Goal: Use online tool/utility: Use online tool/utility

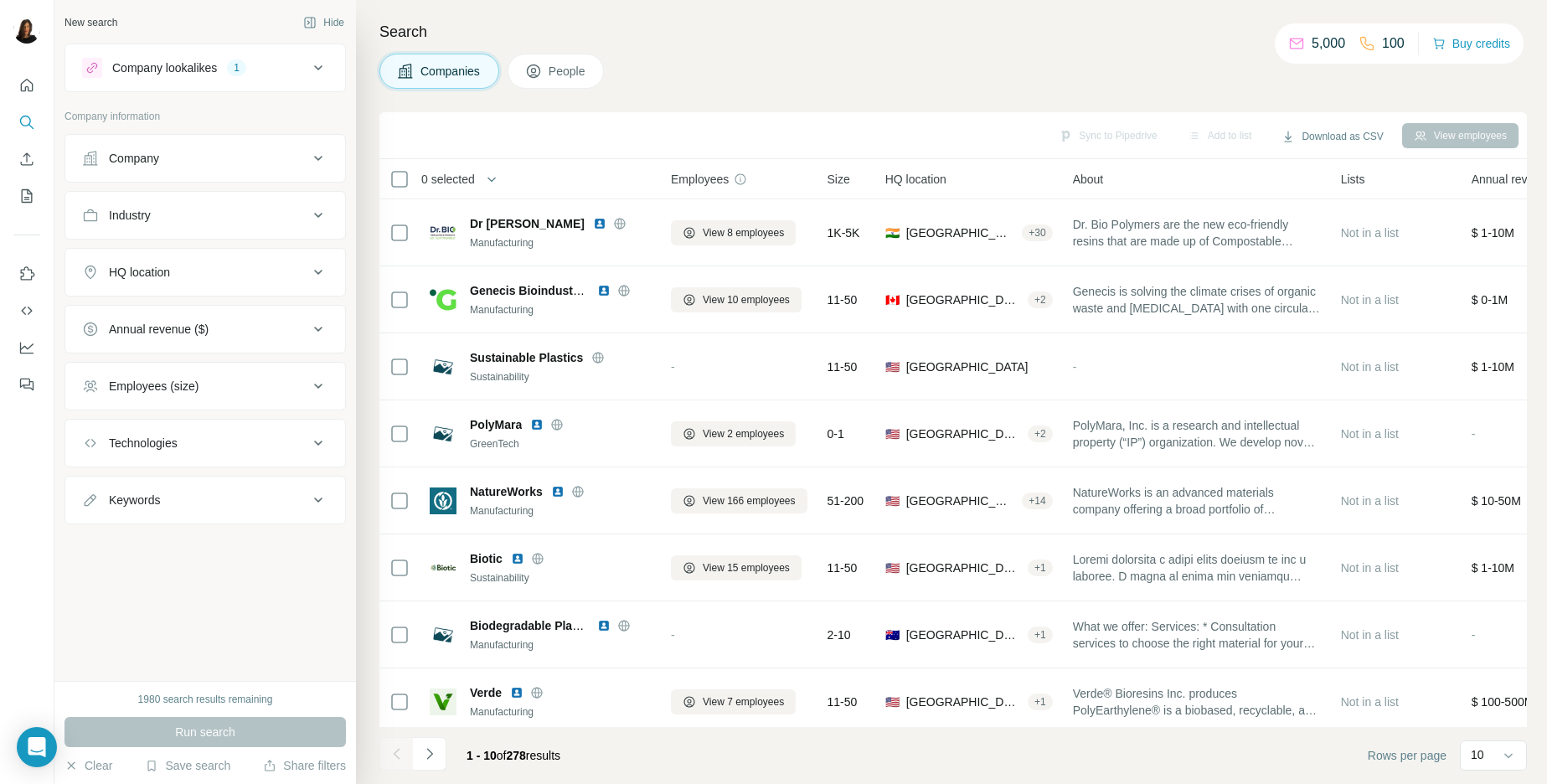
click at [306, 271] on div "HQ location" at bounding box center [195, 272] width 226 height 16
click at [254, 302] on input "text" at bounding box center [205, 314] width 246 height 30
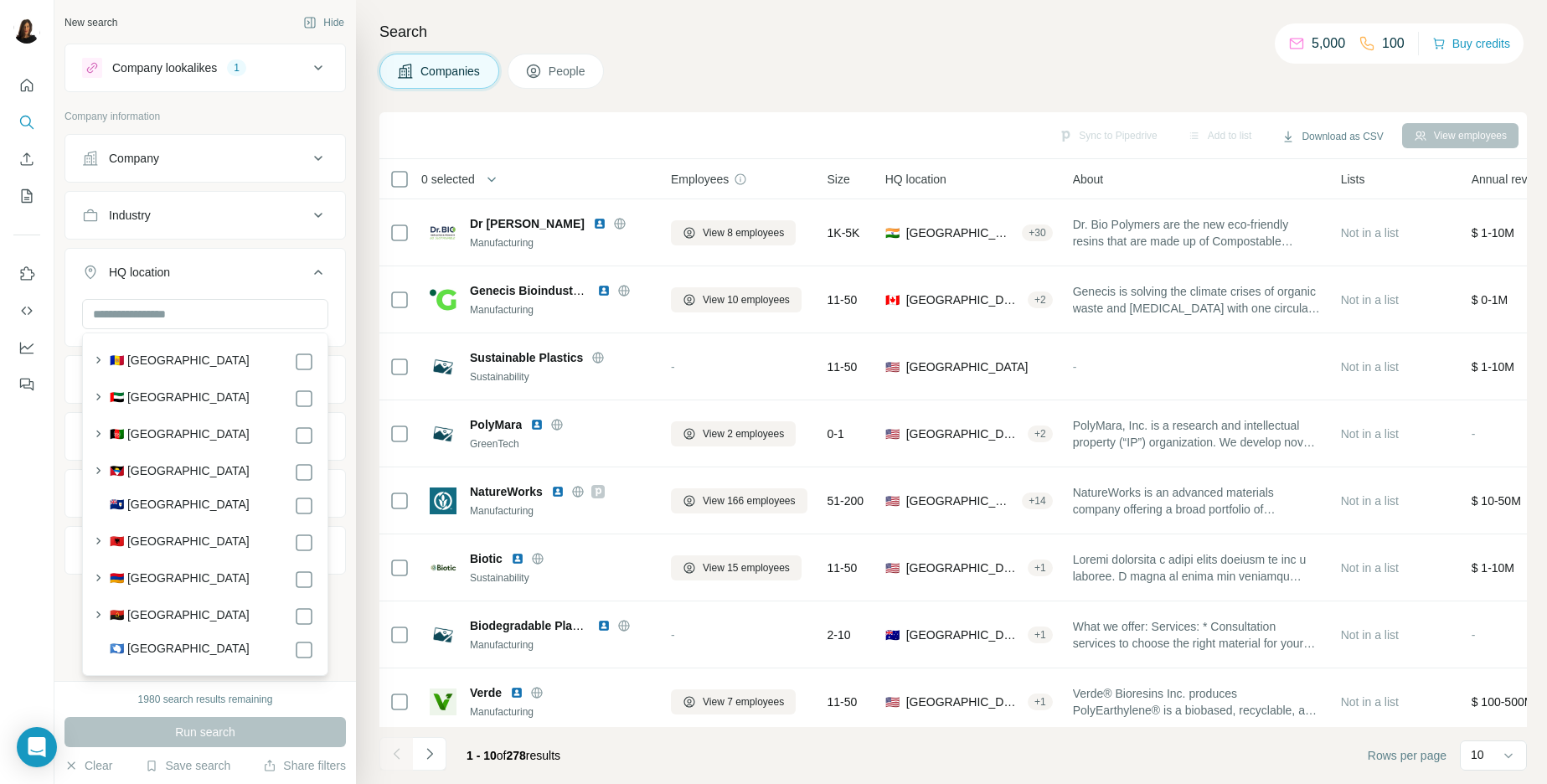
click at [201, 397] on label "🇦🇪 [GEOGRAPHIC_DATA]" at bounding box center [179, 399] width 140 height 20
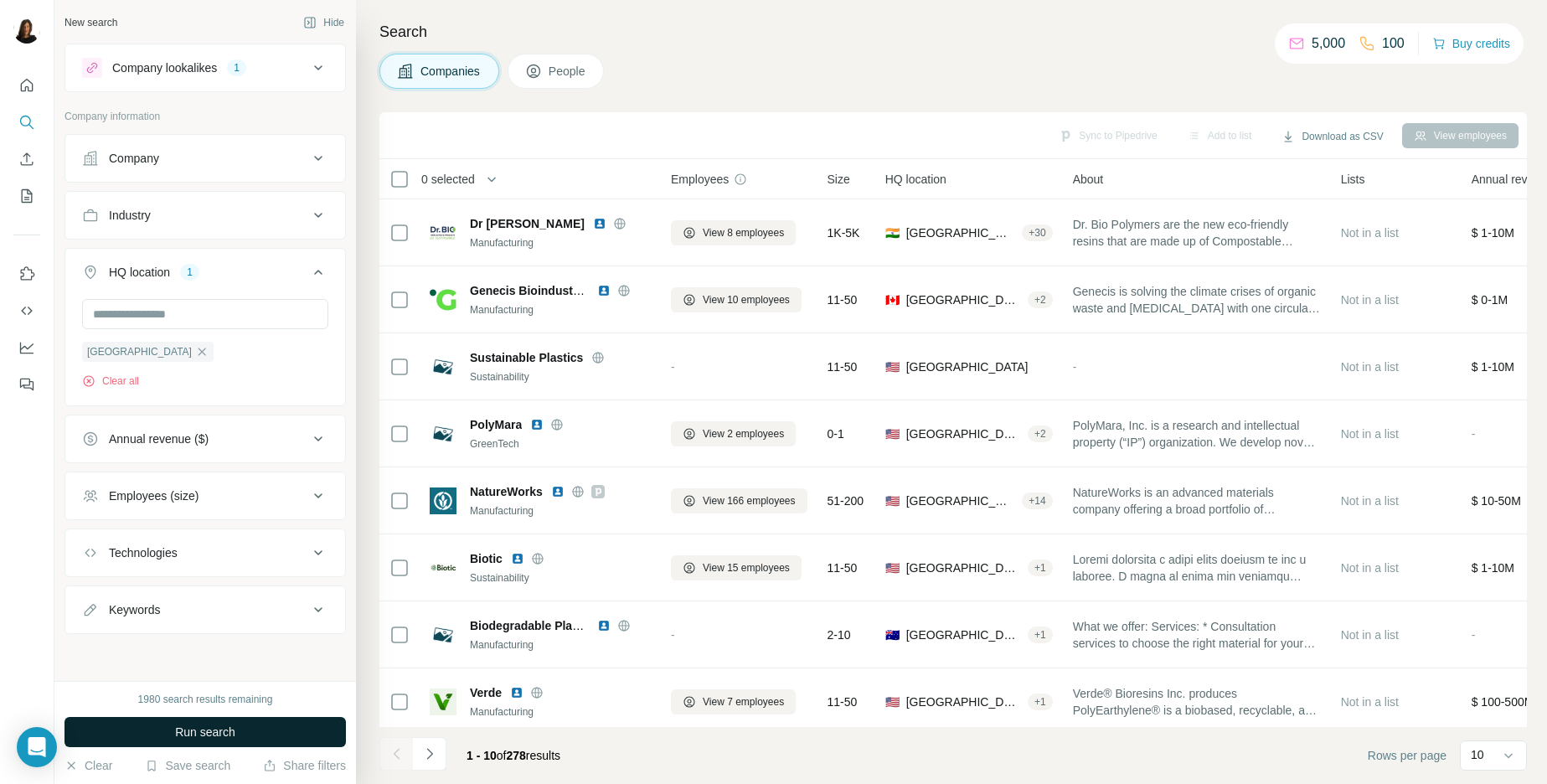
click at [217, 727] on span "Run search" at bounding box center [205, 732] width 60 height 16
